Goal: Check status: Check status

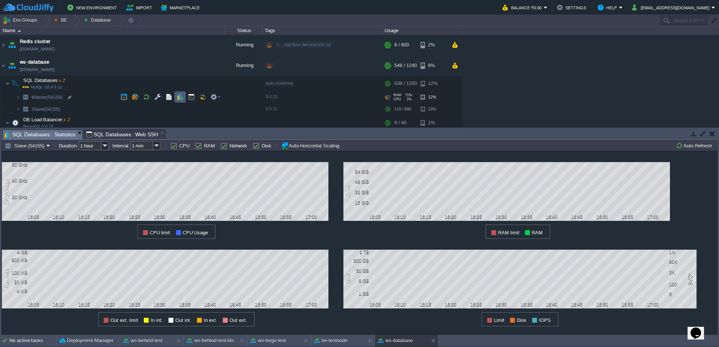
click at [176, 98] on td at bounding box center [180, 96] width 11 height 11
click at [124, 95] on button "button" at bounding box center [124, 97] width 7 height 7
click at [40, 150] on td "Master (54154)" at bounding box center [29, 145] width 50 height 9
click at [36, 174] on span "Slave (54155)" at bounding box center [29, 174] width 30 height 6
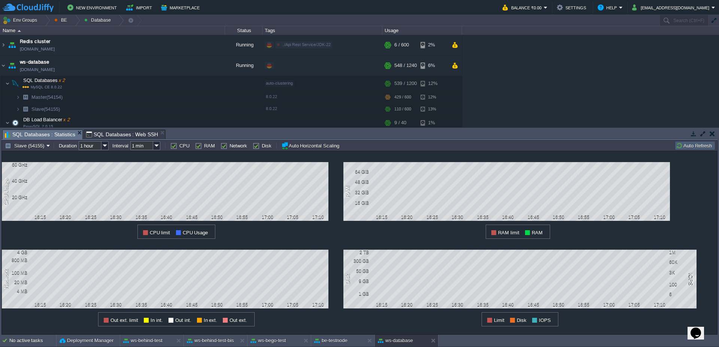
click at [691, 142] on button "Auto Refresh" at bounding box center [695, 145] width 38 height 7
click at [23, 148] on button "Slave (54155)" at bounding box center [26, 145] width 42 height 7
click at [30, 165] on span "Master (54154)" at bounding box center [30, 165] width 33 height 6
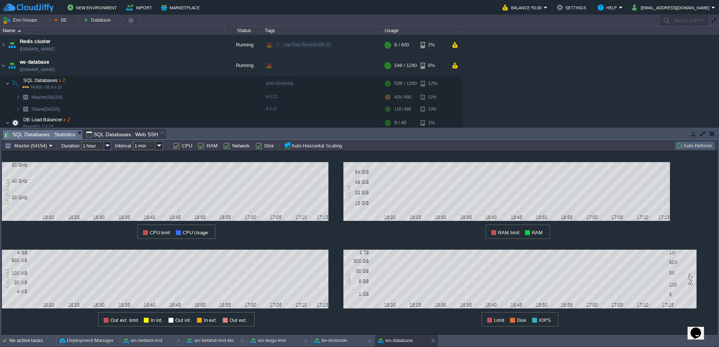
click at [704, 145] on button "Auto Refresh" at bounding box center [695, 145] width 38 height 7
